Goal: Task Accomplishment & Management: Use online tool/utility

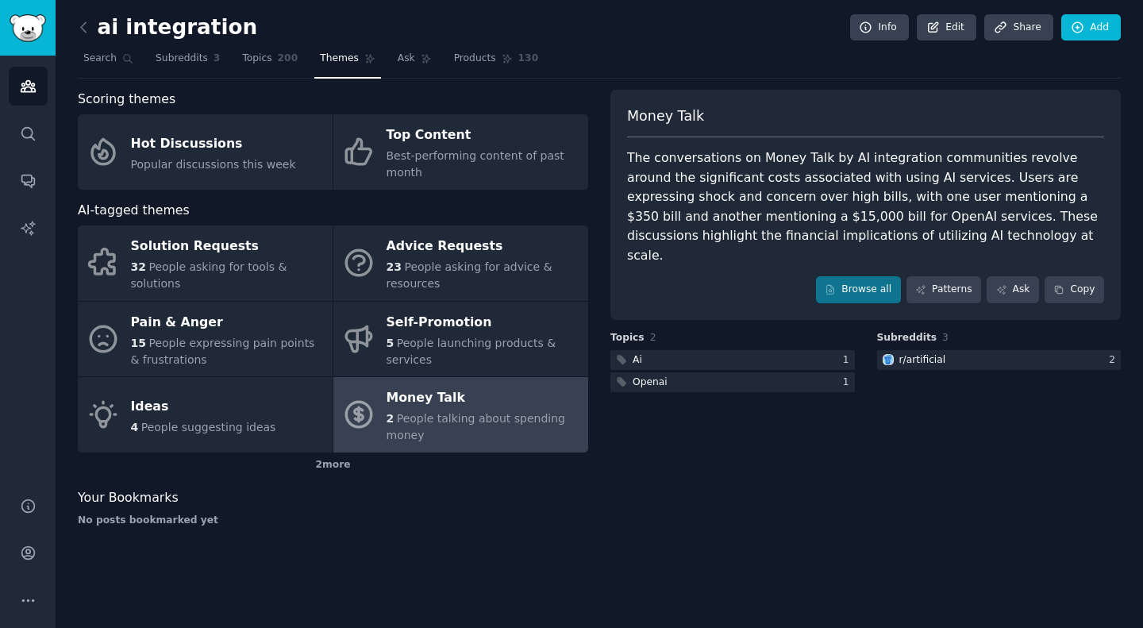
click at [93, 30] on link at bounding box center [88, 27] width 20 height 25
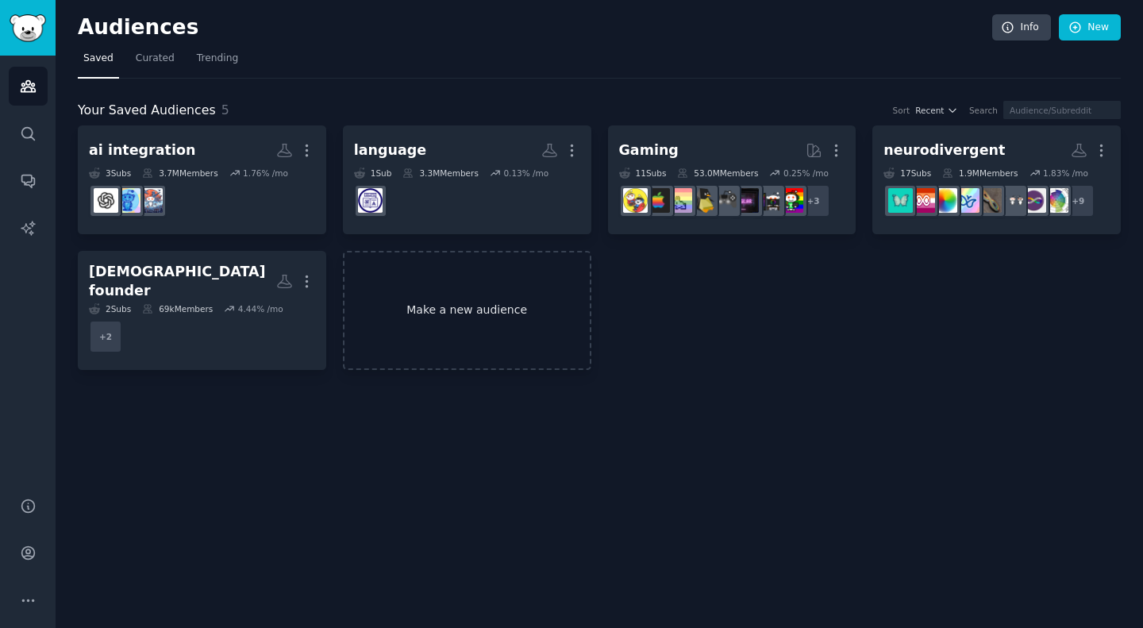
click at [454, 339] on link "Make a new audience" at bounding box center [467, 311] width 248 height 120
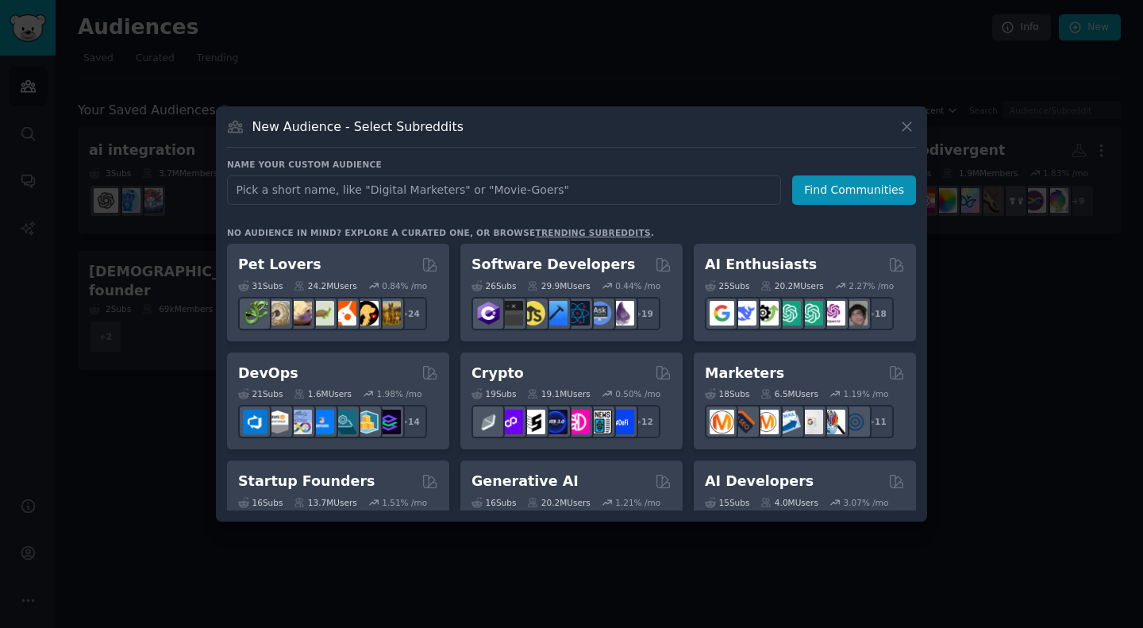
click at [176, 452] on div at bounding box center [571, 314] width 1143 height 628
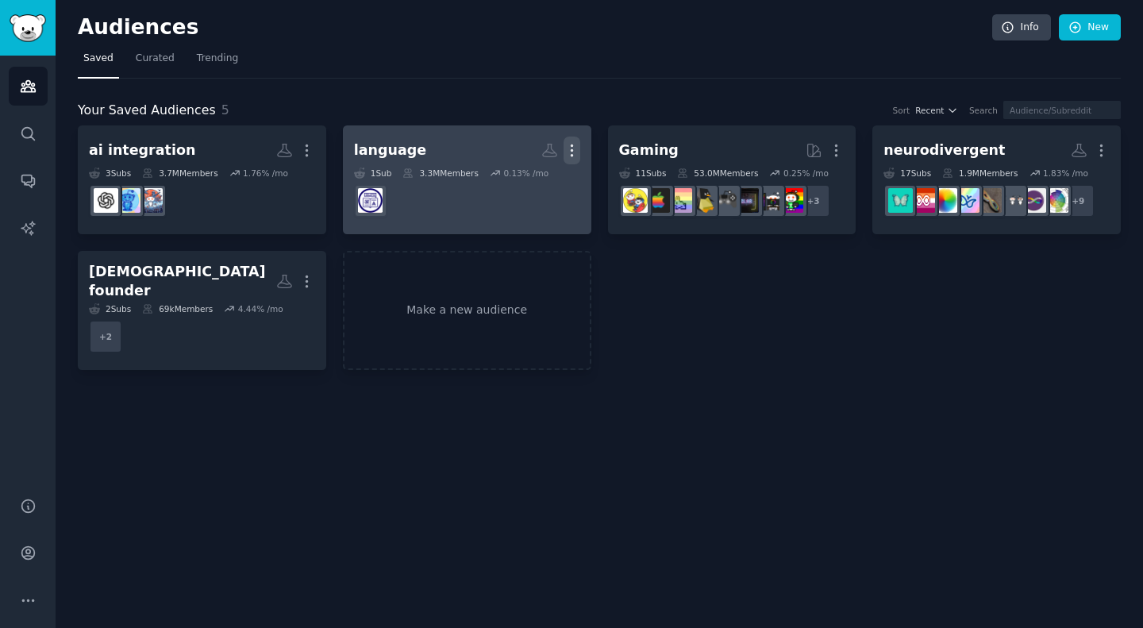
click at [565, 157] on icon "button" at bounding box center [572, 150] width 17 height 17
click at [510, 181] on div "Delete" at bounding box center [517, 184] width 75 height 33
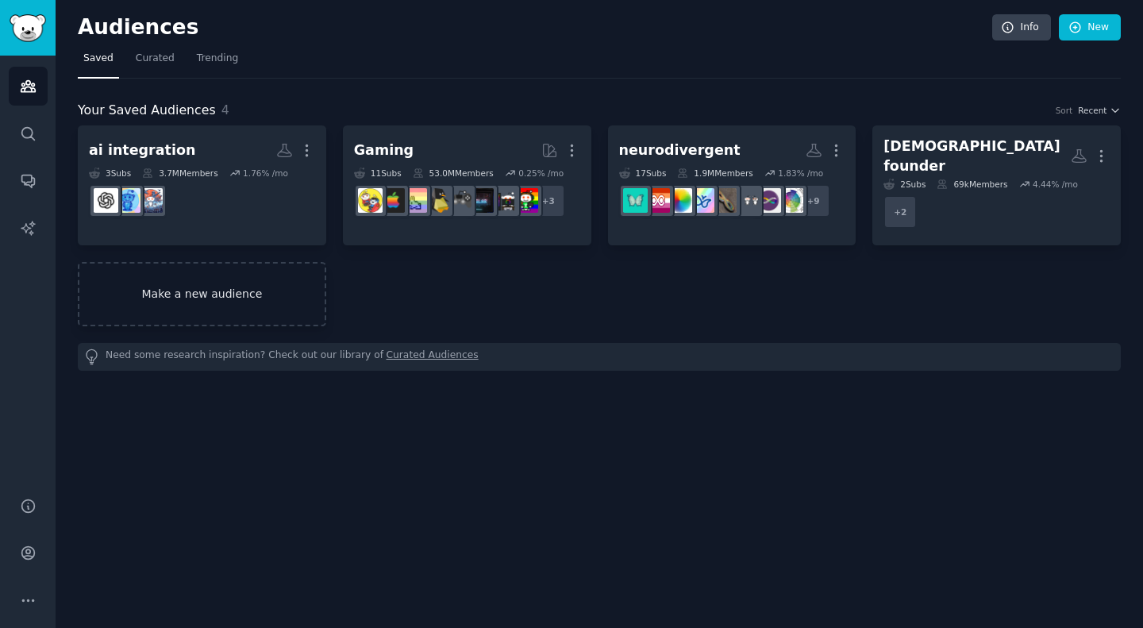
click at [475, 284] on div "ai integration More 3 Sub s 3.7M Members 1.76 % /mo Gaming More 11 Sub s 53.0M …" at bounding box center [599, 225] width 1043 height 201
click at [300, 267] on link "Make a new audience" at bounding box center [202, 294] width 248 height 64
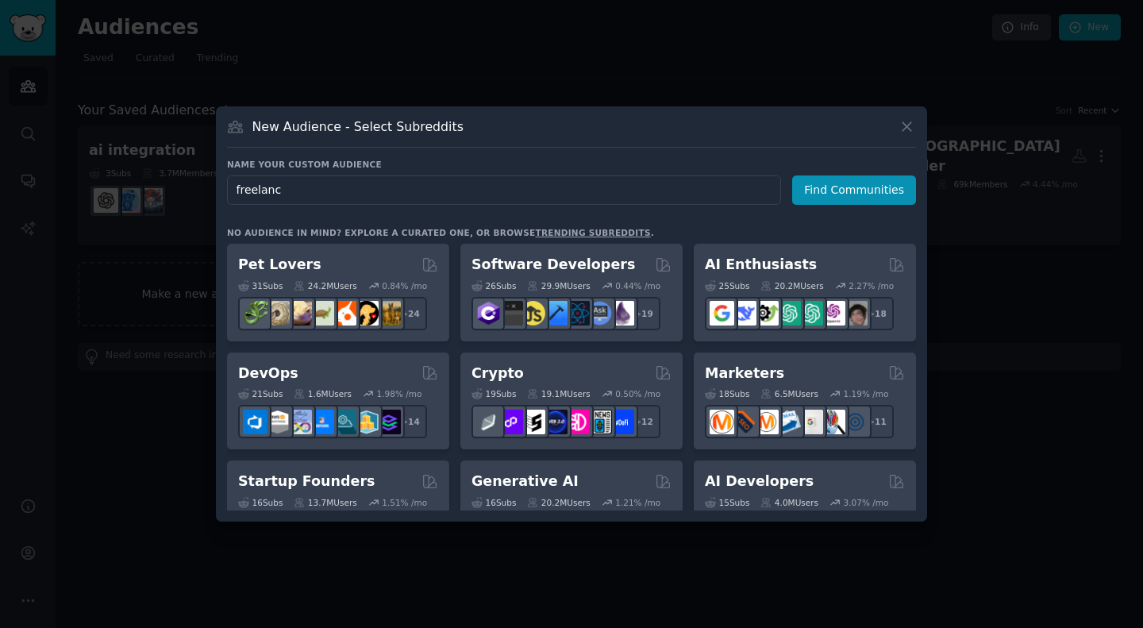
type input "freelance"
click button "Find Communities" at bounding box center [854, 189] width 124 height 29
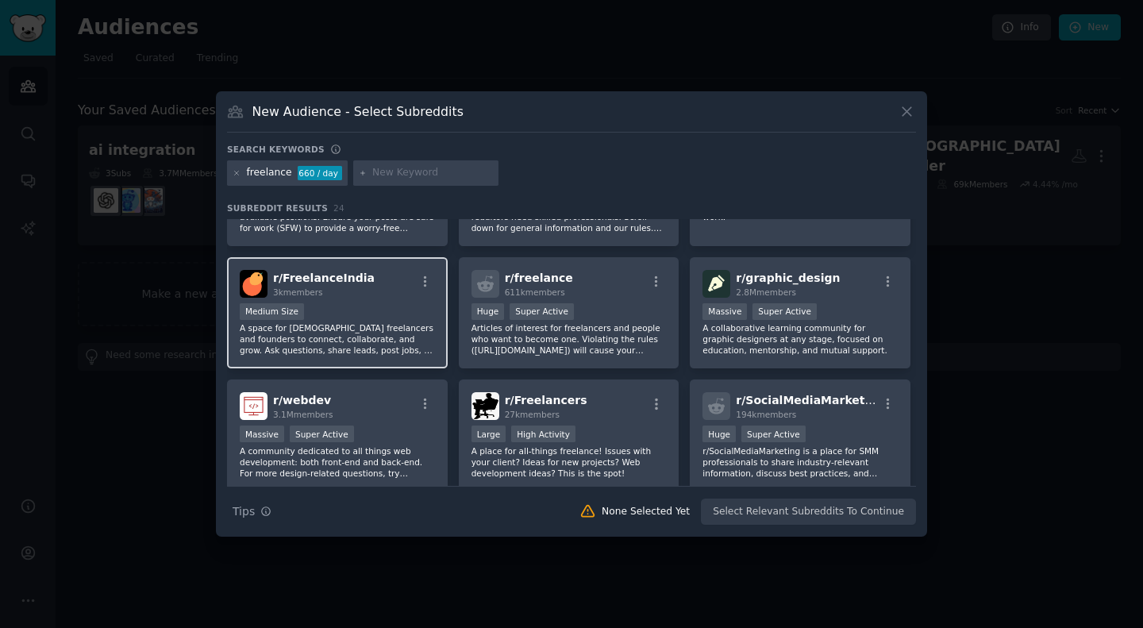
scroll to position [208, 0]
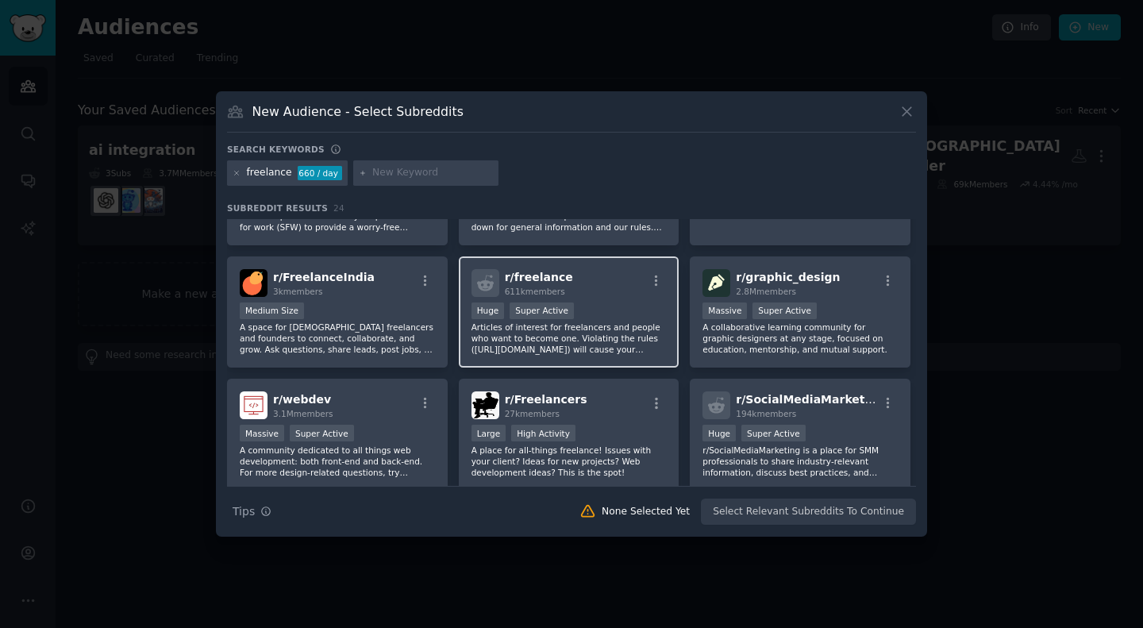
click at [579, 329] on p "Articles of interest for freelancers and people who want to become one. Violati…" at bounding box center [569, 338] width 195 height 33
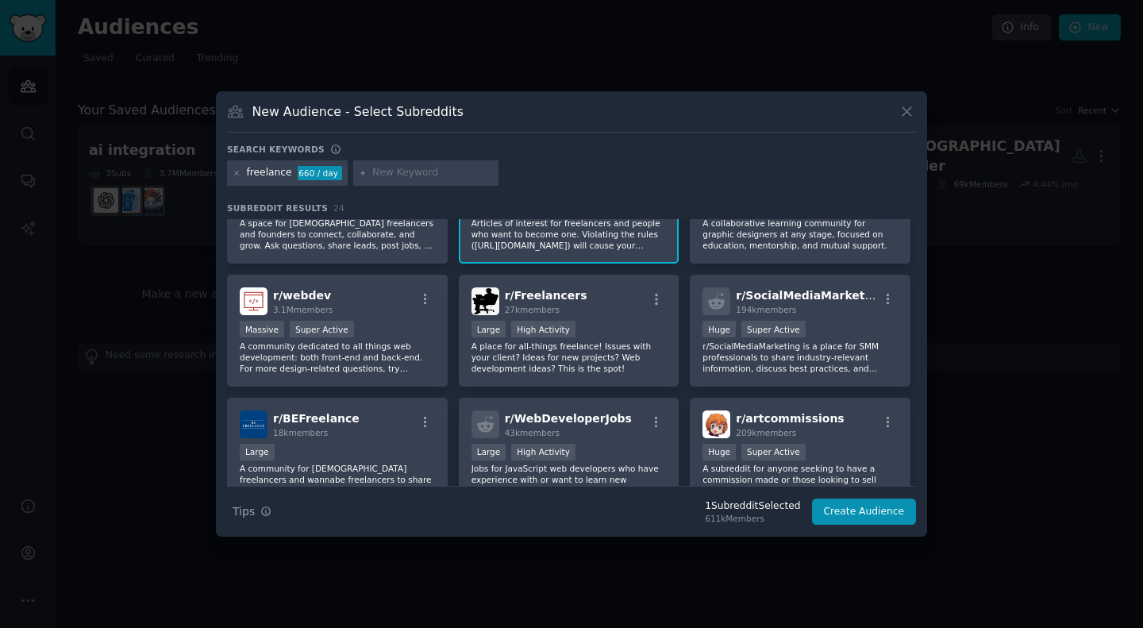
scroll to position [314, 0]
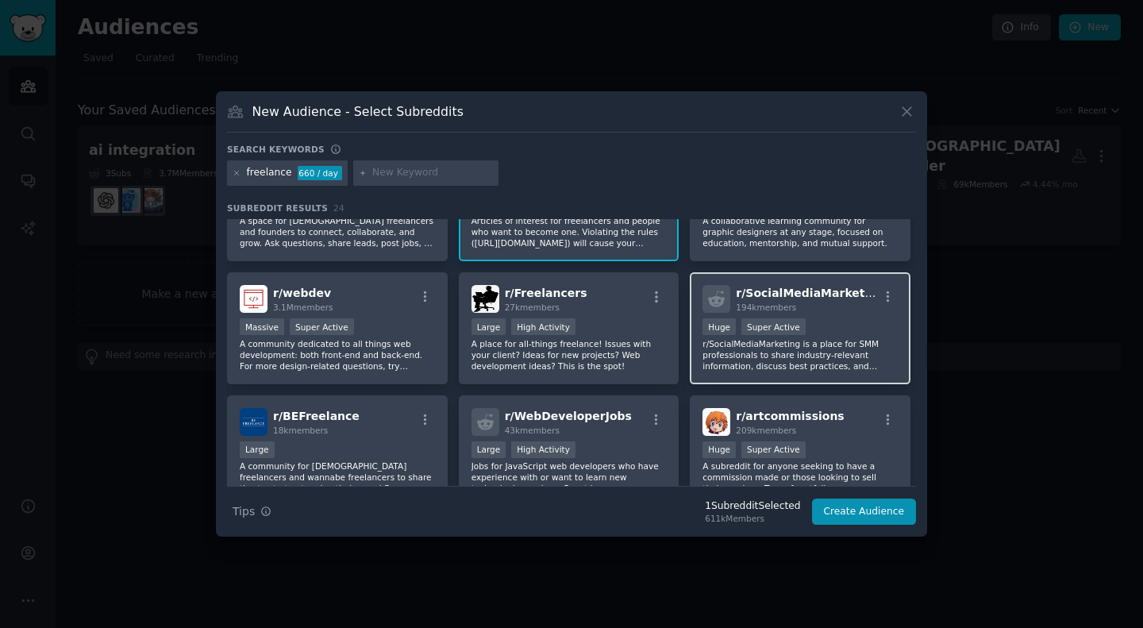
click at [579, 356] on p "r/SocialMediaMarketing is a place for SMM professionals to share industry-relev…" at bounding box center [800, 354] width 195 height 33
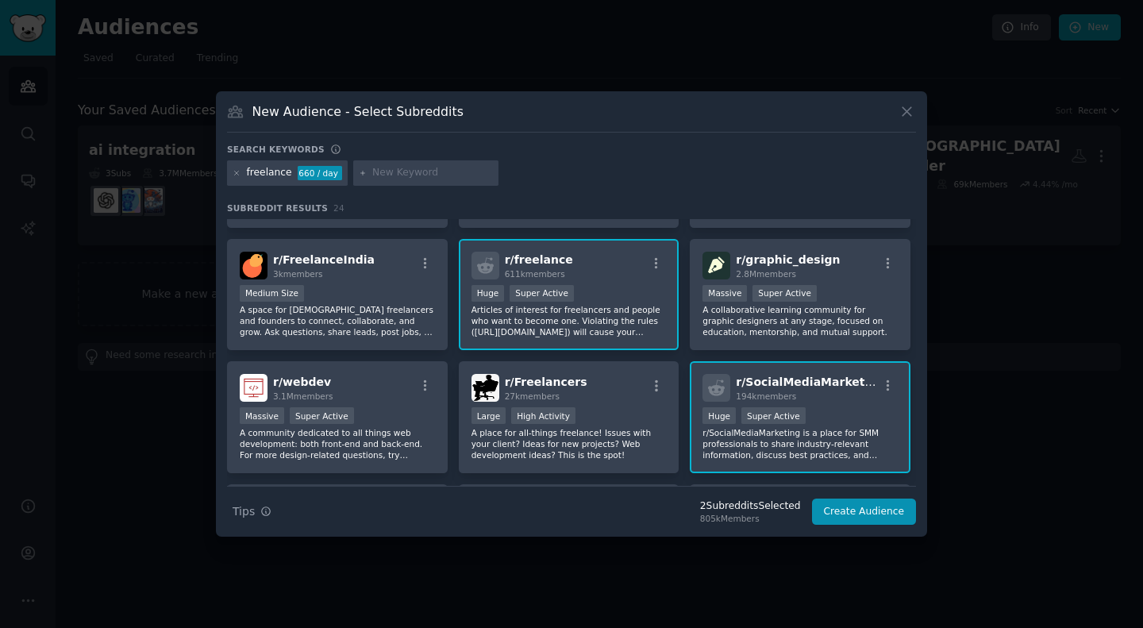
scroll to position [225, 0]
click at [579, 334] on p "A collaborative learning community for graphic designers at any stage, focused …" at bounding box center [800, 321] width 195 height 33
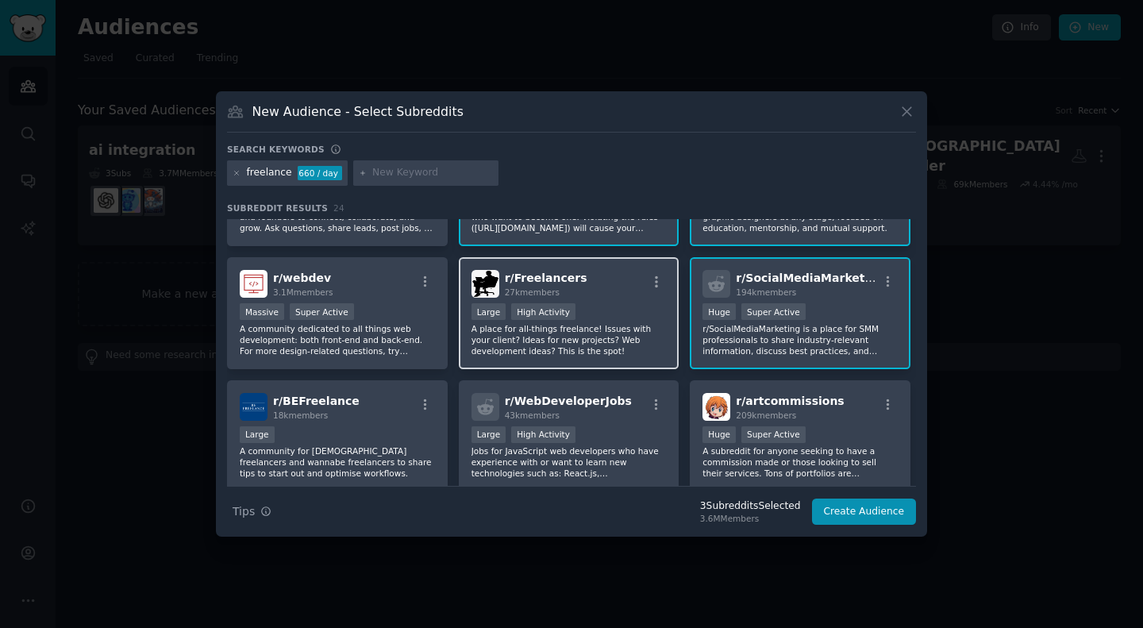
scroll to position [341, 0]
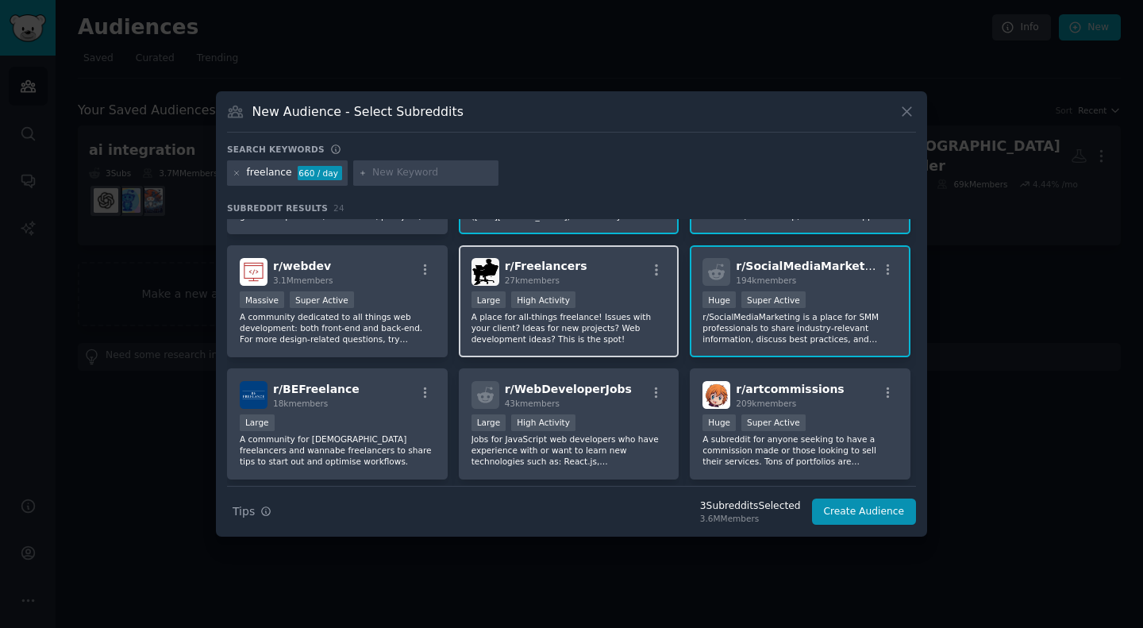
click at [579, 322] on p "A place for all-things freelance! Issues with your client? Ideas for new projec…" at bounding box center [569, 327] width 195 height 33
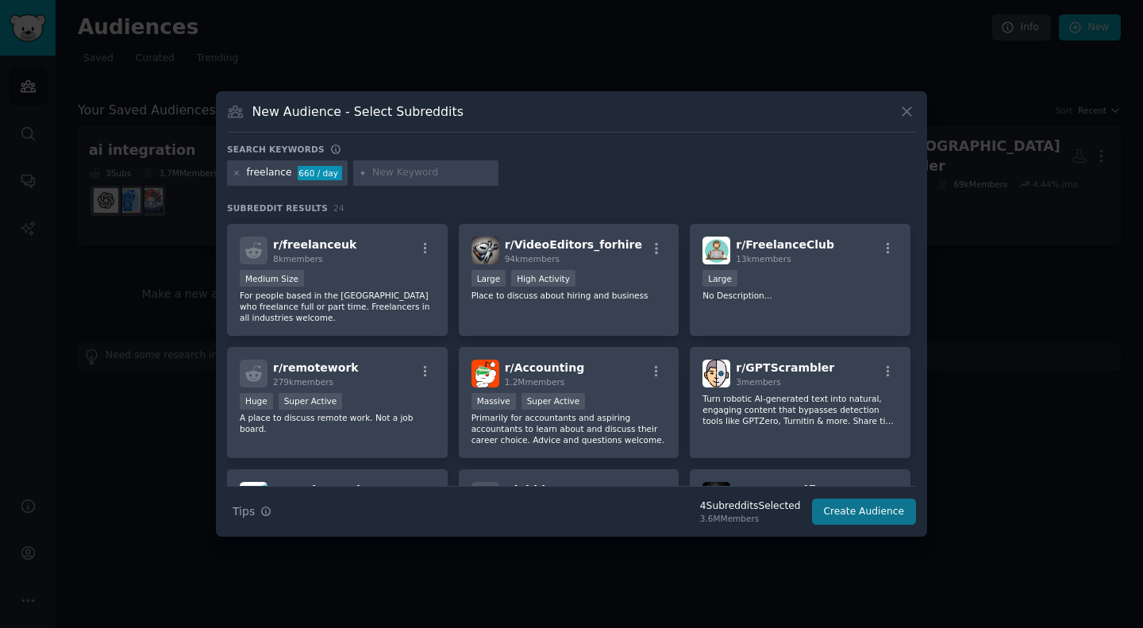
scroll to position [606, 0]
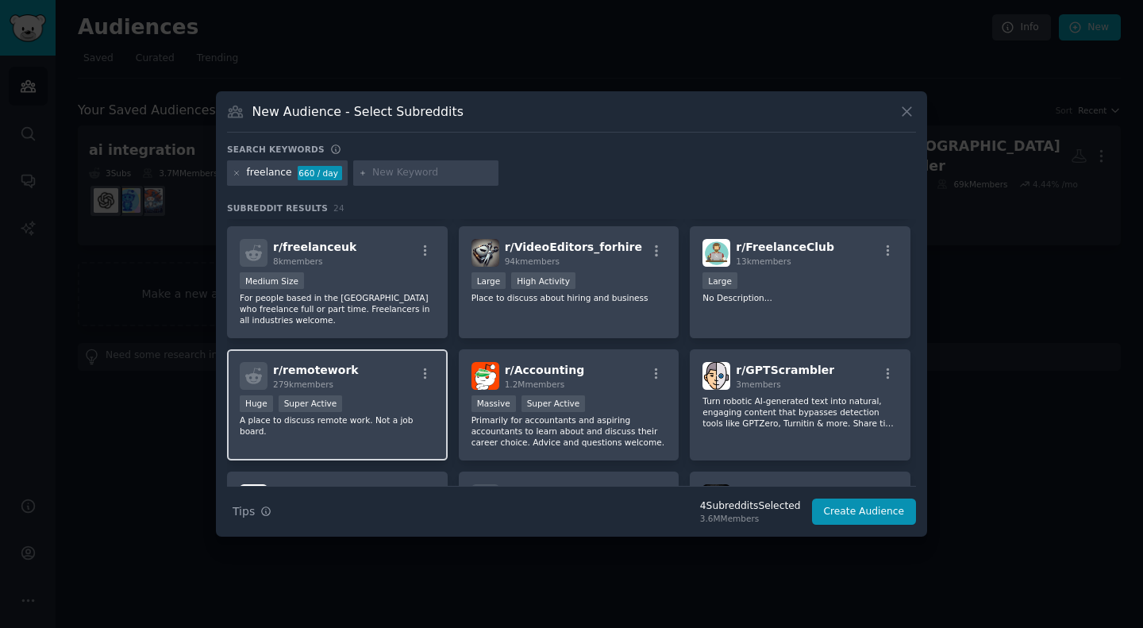
click at [394, 422] on div "r/ remotework 279k members Huge Super Active A place to discuss remote work. No…" at bounding box center [337, 405] width 221 height 112
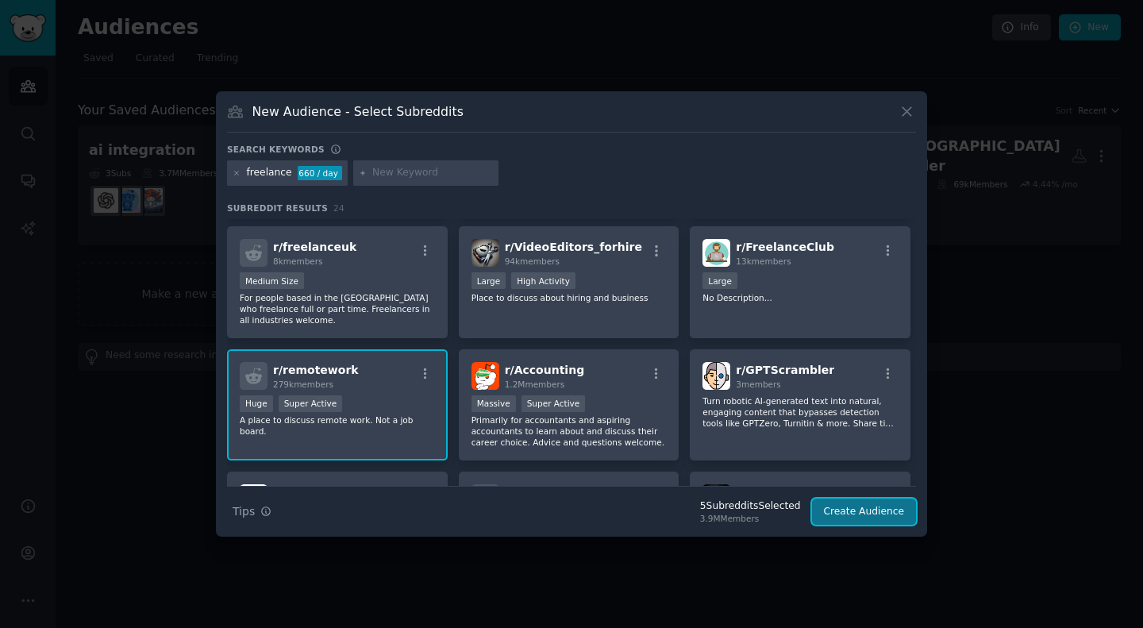
click at [579, 514] on button "Create Audience" at bounding box center [864, 512] width 105 height 27
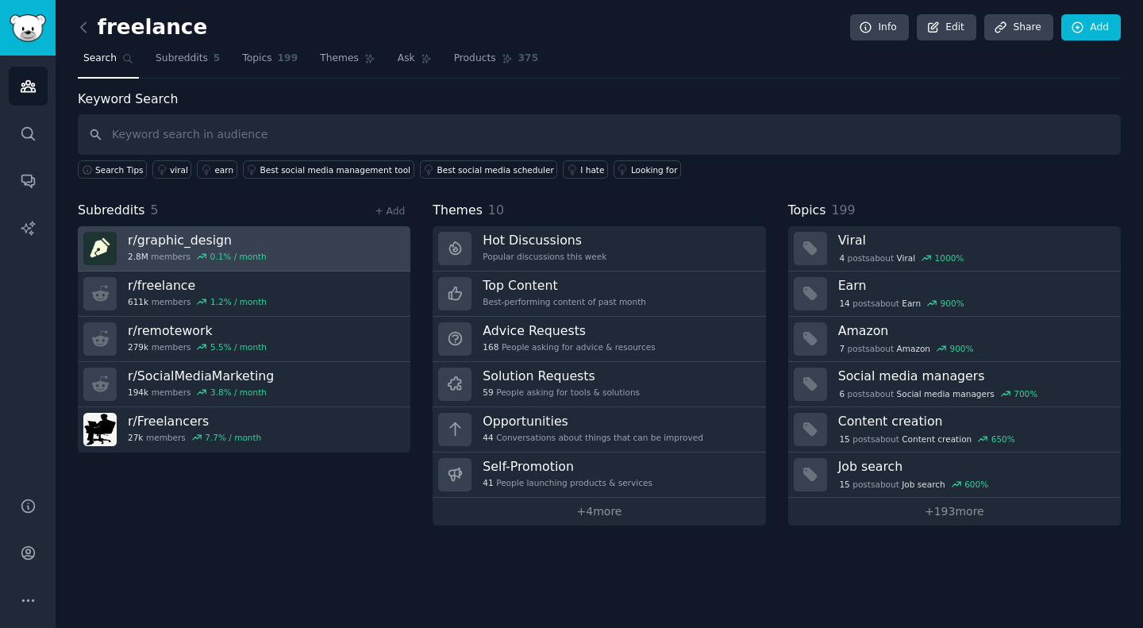
click at [302, 250] on link "r/ graphic_design 2.8M members 0.1 % / month" at bounding box center [244, 248] width 333 height 45
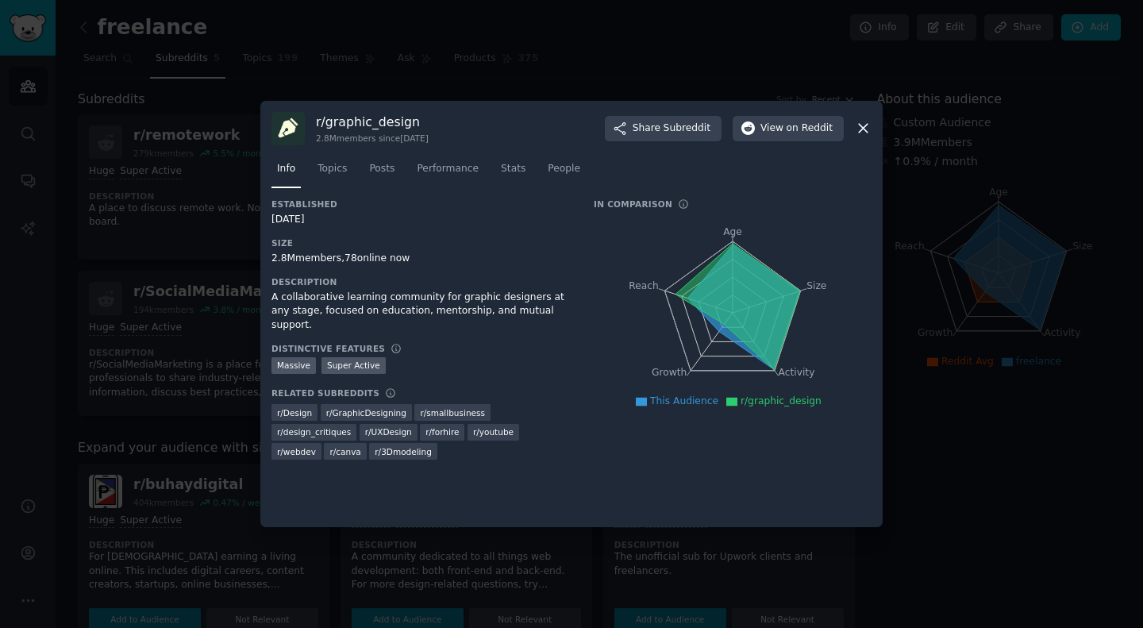
click at [579, 437] on div at bounding box center [571, 314] width 1143 height 628
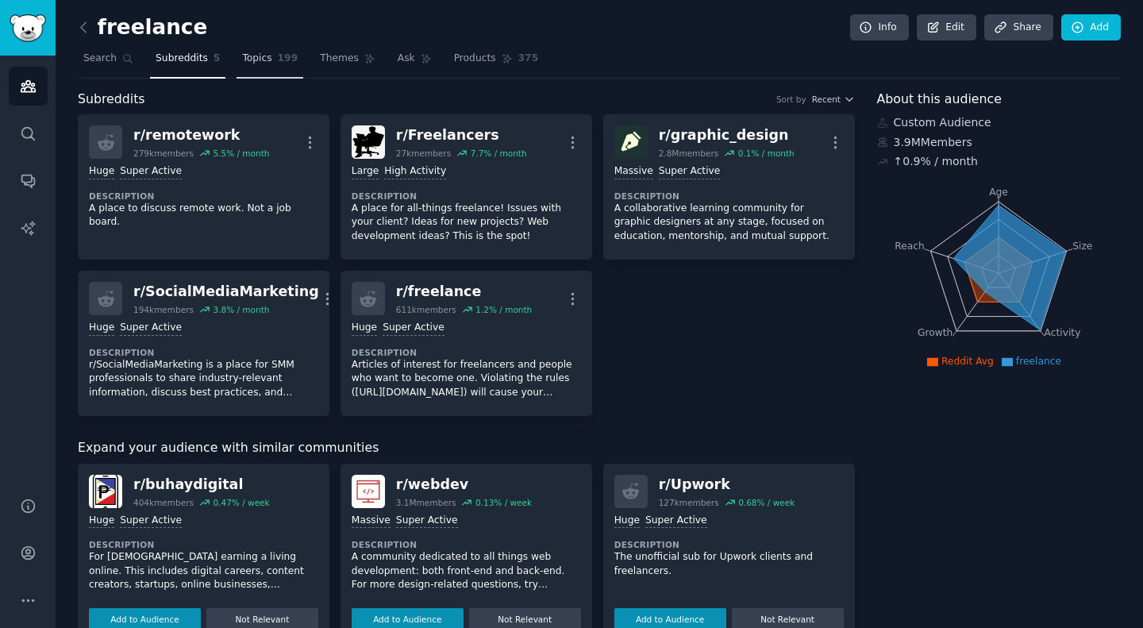
click at [263, 62] on link "Topics 199" at bounding box center [270, 62] width 67 height 33
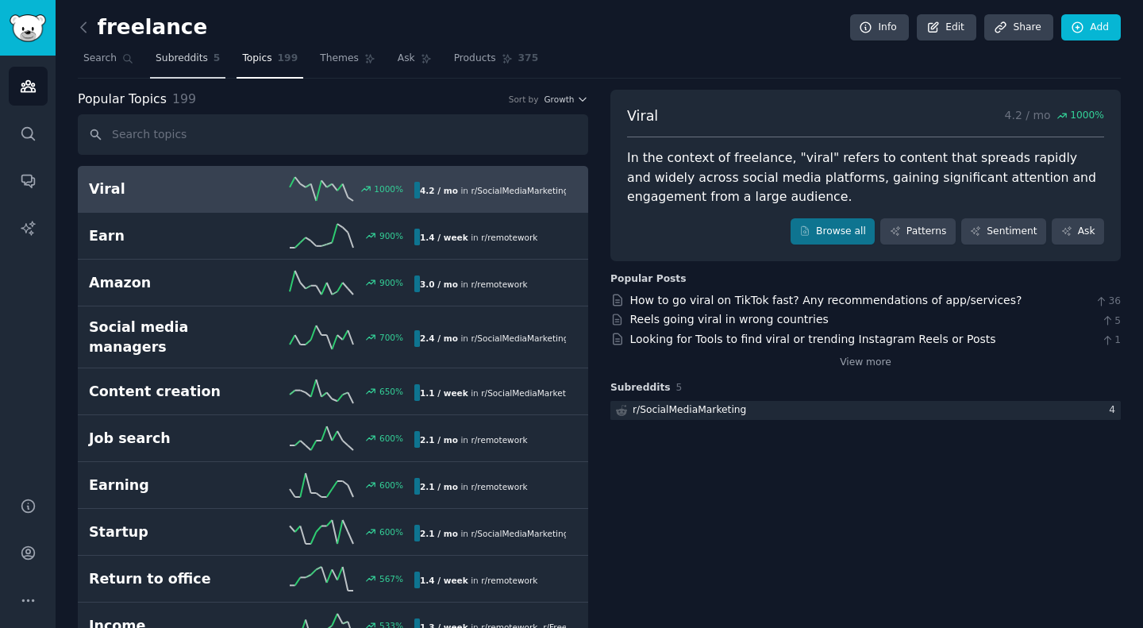
click at [184, 57] on span "Subreddits" at bounding box center [182, 59] width 52 height 14
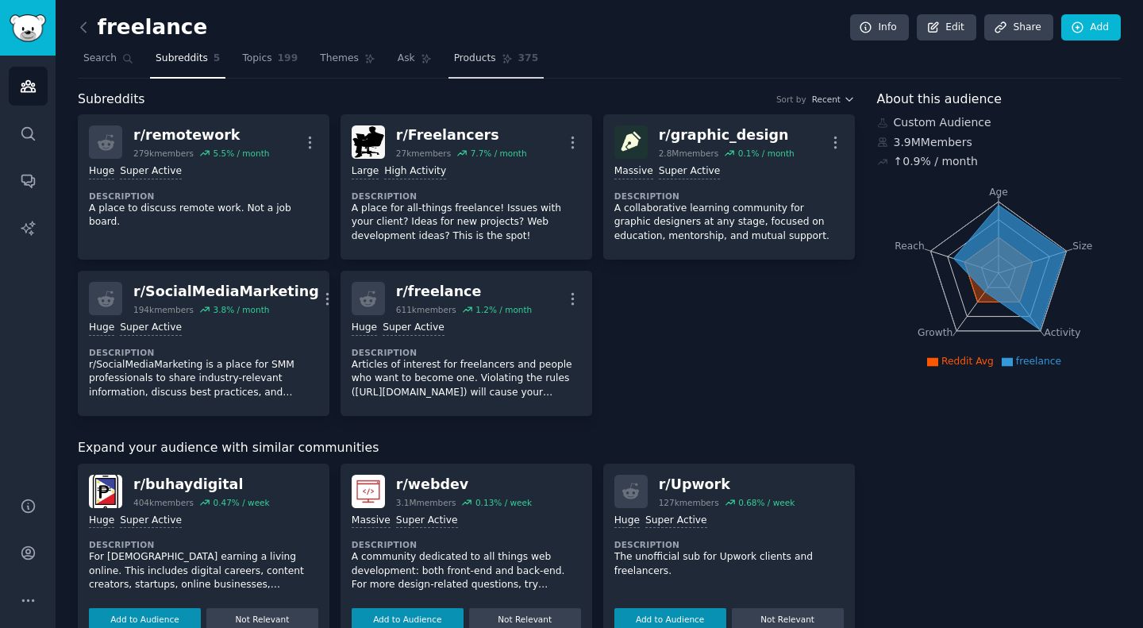
click at [455, 57] on span "Products" at bounding box center [475, 59] width 42 height 14
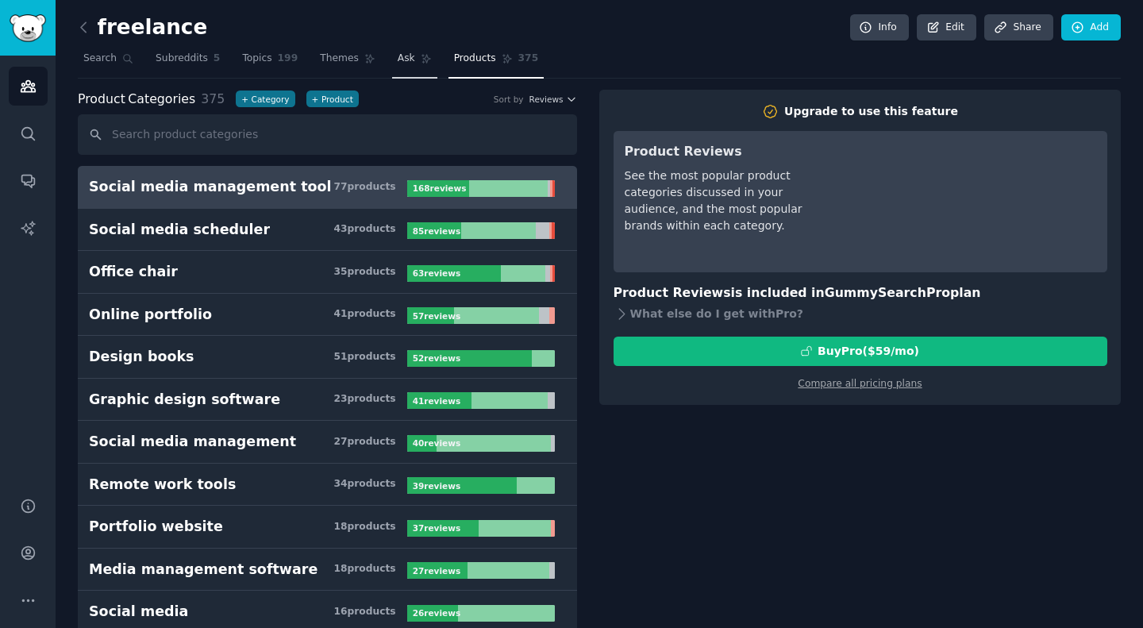
click at [398, 64] on span "Ask" at bounding box center [406, 59] width 17 height 14
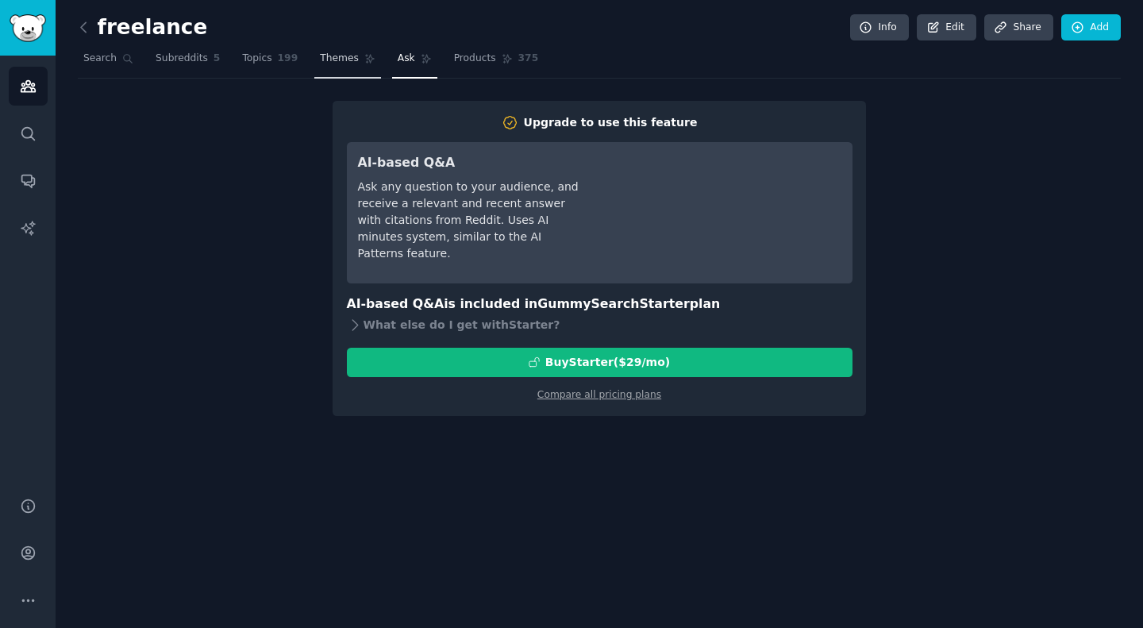
click at [337, 59] on span "Themes" at bounding box center [339, 59] width 39 height 14
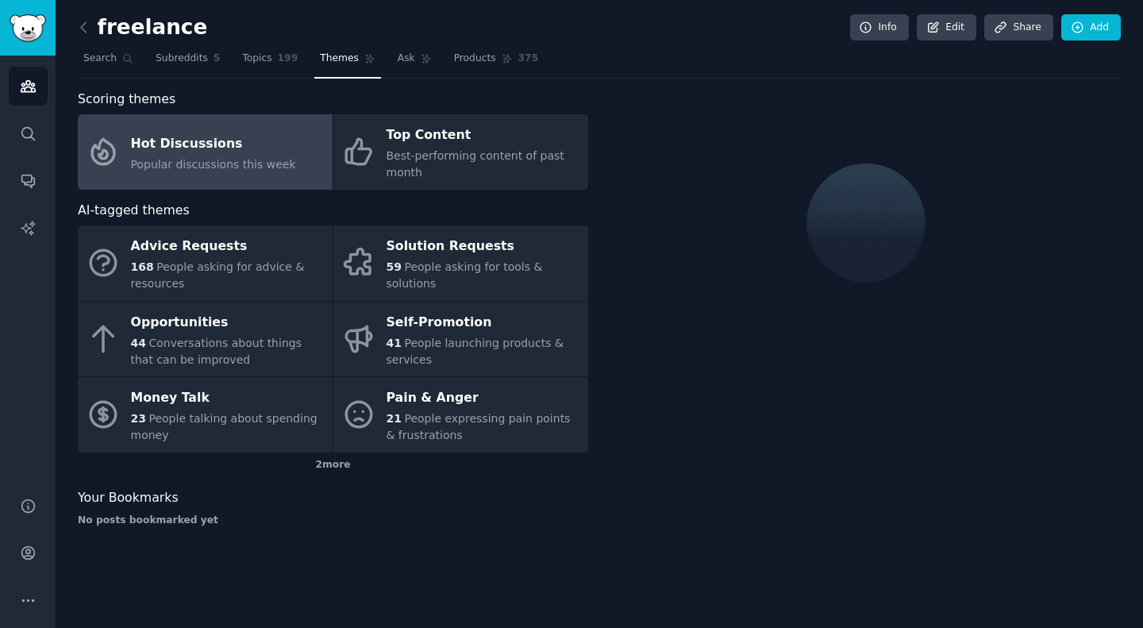
click at [283, 144] on link "Hot Discussions Popular discussions this week" at bounding box center [205, 151] width 255 height 75
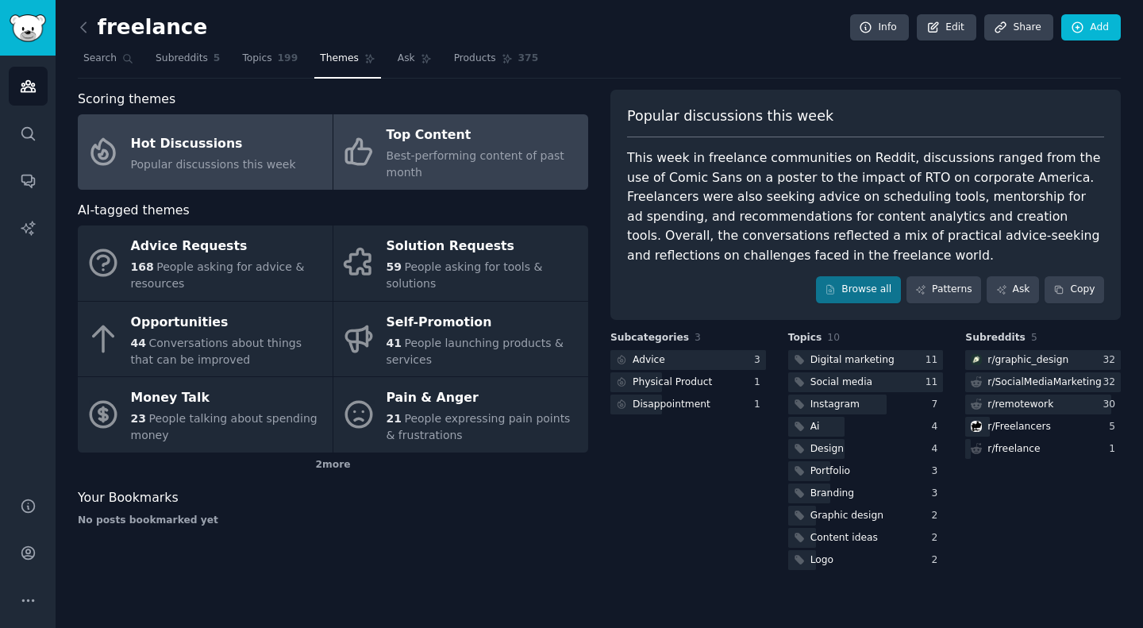
click at [395, 146] on div "Top Content" at bounding box center [484, 135] width 194 height 25
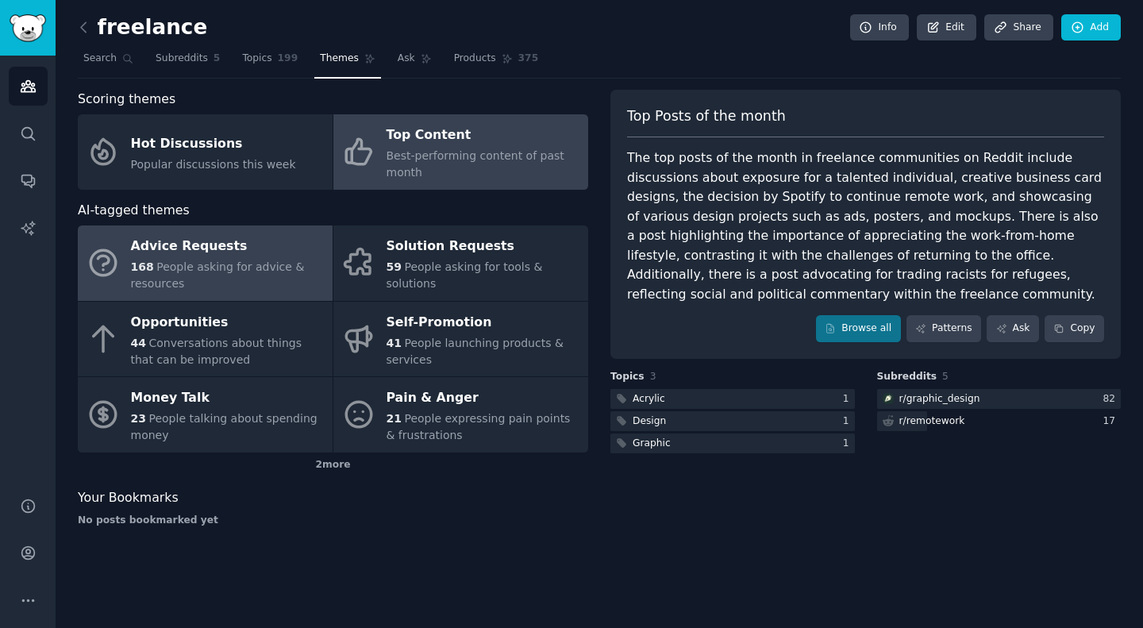
click at [188, 269] on div "168 People asking for advice & resources" at bounding box center [228, 275] width 194 height 33
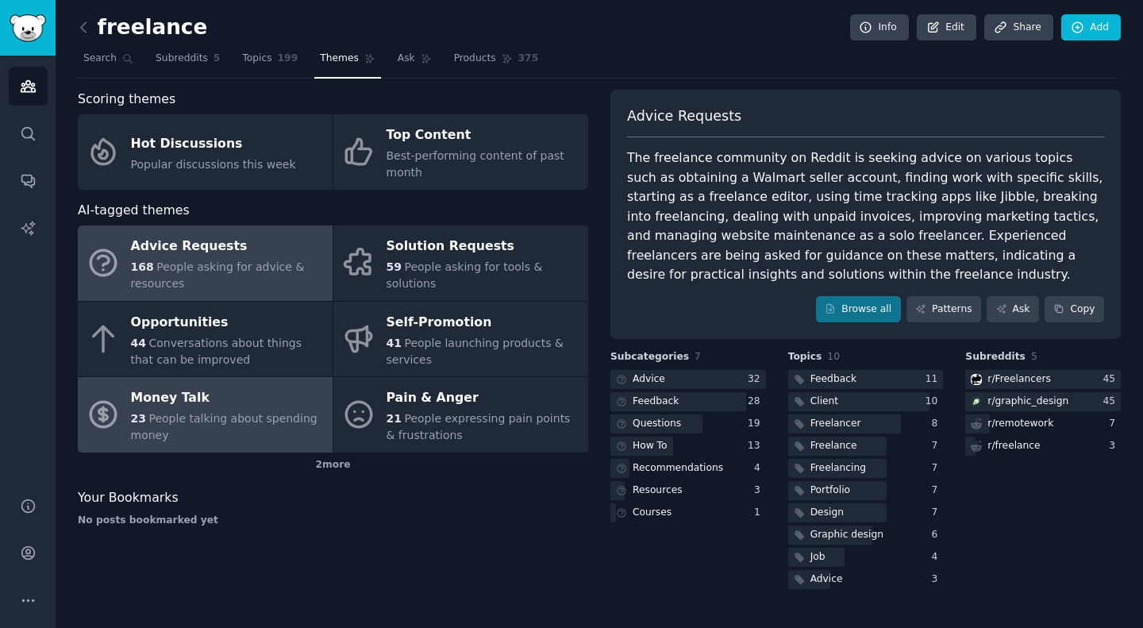
click at [144, 386] on div "Money Talk" at bounding box center [228, 398] width 194 height 25
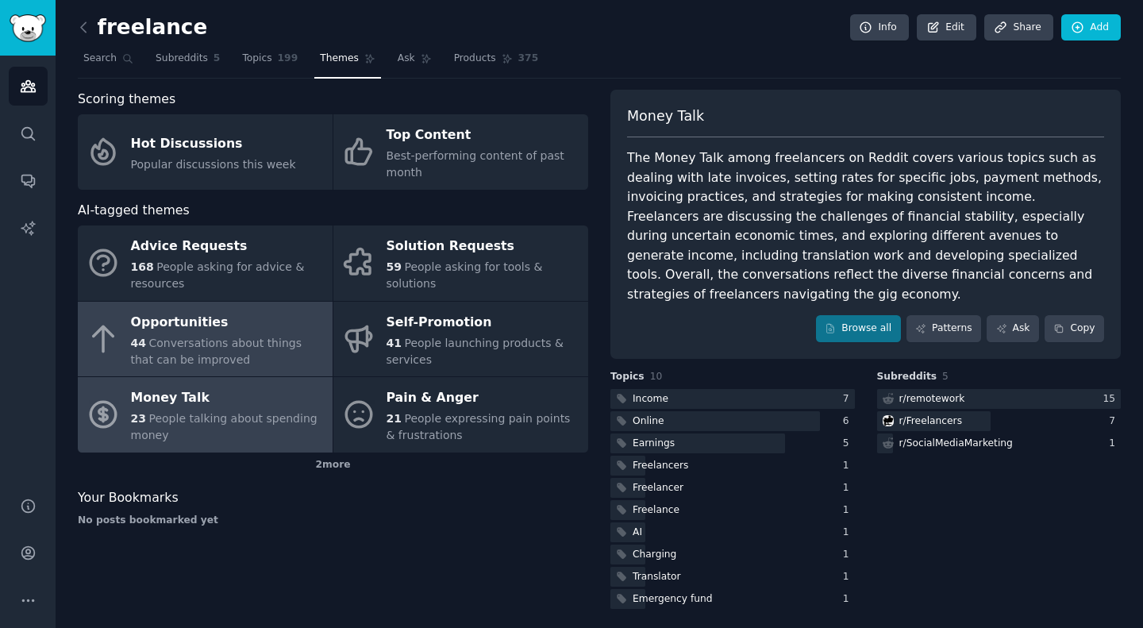
click at [264, 311] on div "Opportunities" at bounding box center [228, 322] width 194 height 25
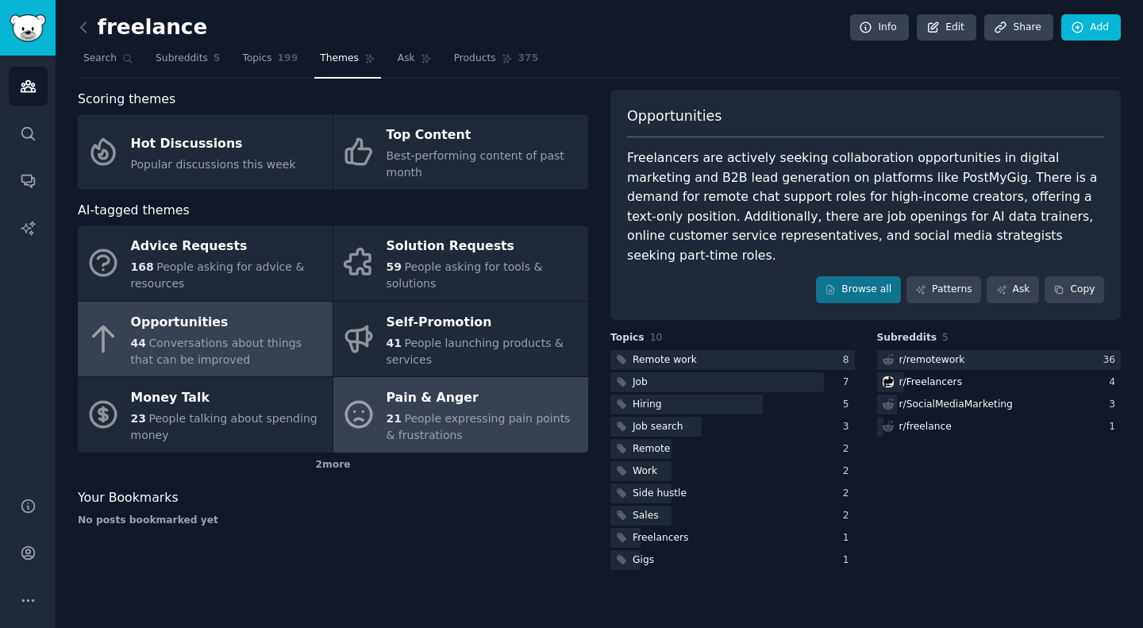
click at [402, 412] on span "People expressing pain points & frustrations" at bounding box center [479, 426] width 184 height 29
